Goal: Book appointment/travel/reservation

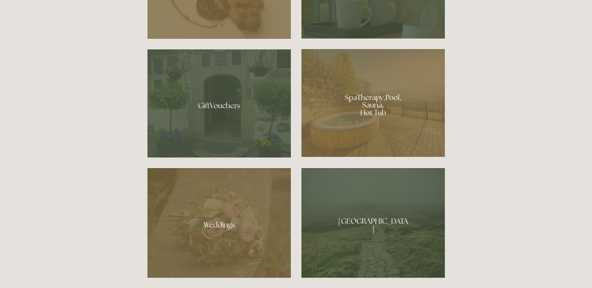
scroll to position [444, 0]
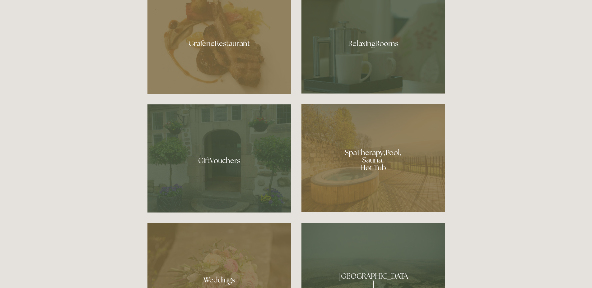
click at [380, 160] on div at bounding box center [372, 158] width 143 height 108
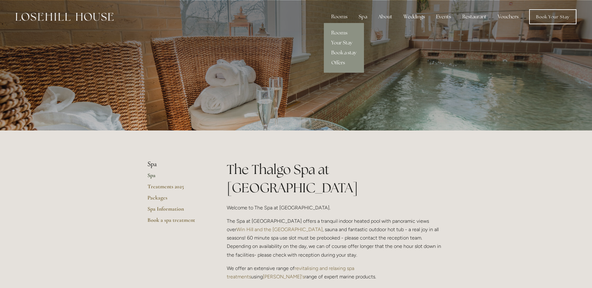
click at [344, 16] on div "Rooms" at bounding box center [339, 17] width 26 height 12
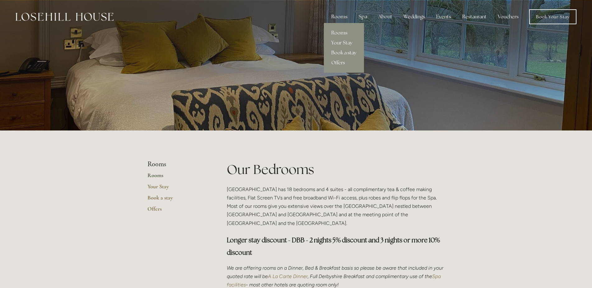
click at [340, 53] on link "Book a stay" at bounding box center [344, 53] width 40 height 10
